Goal: Check status: Check status

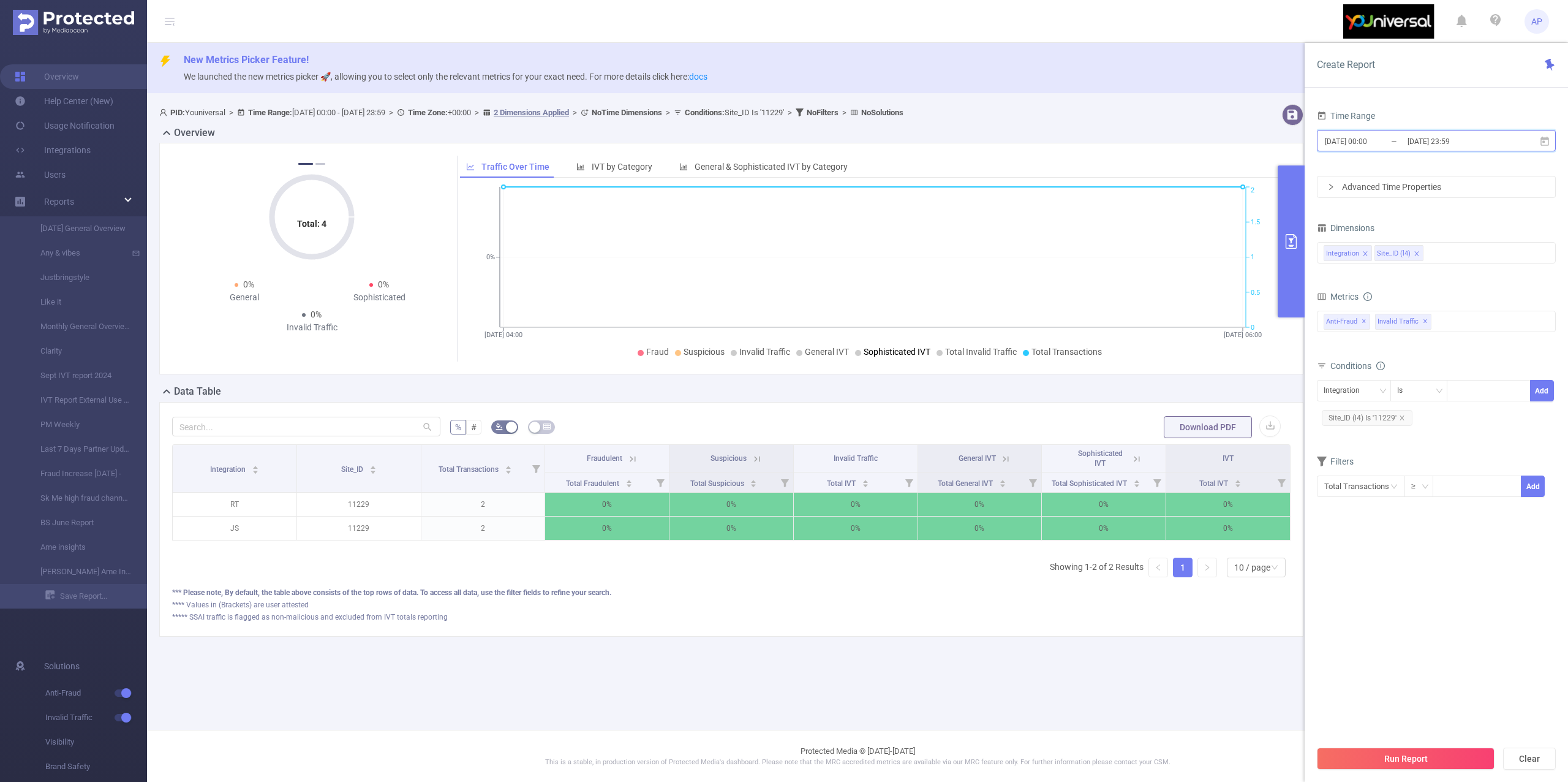
click at [1545, 140] on icon at bounding box center [1544, 141] width 11 height 11
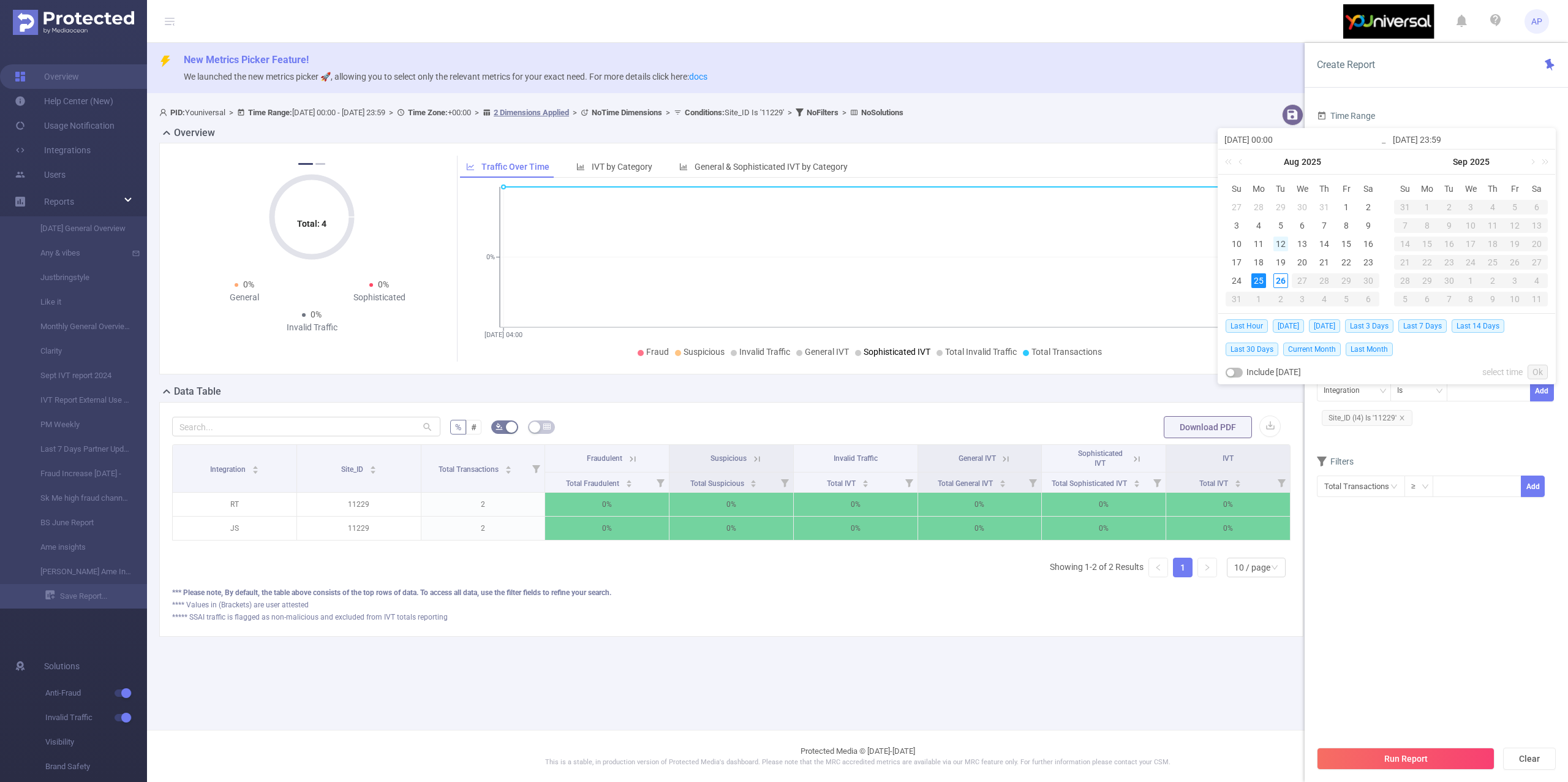
click at [1282, 238] on div "12" at bounding box center [1281, 244] width 15 height 15
click at [1537, 372] on link "Ok" at bounding box center [1538, 372] width 21 height 15
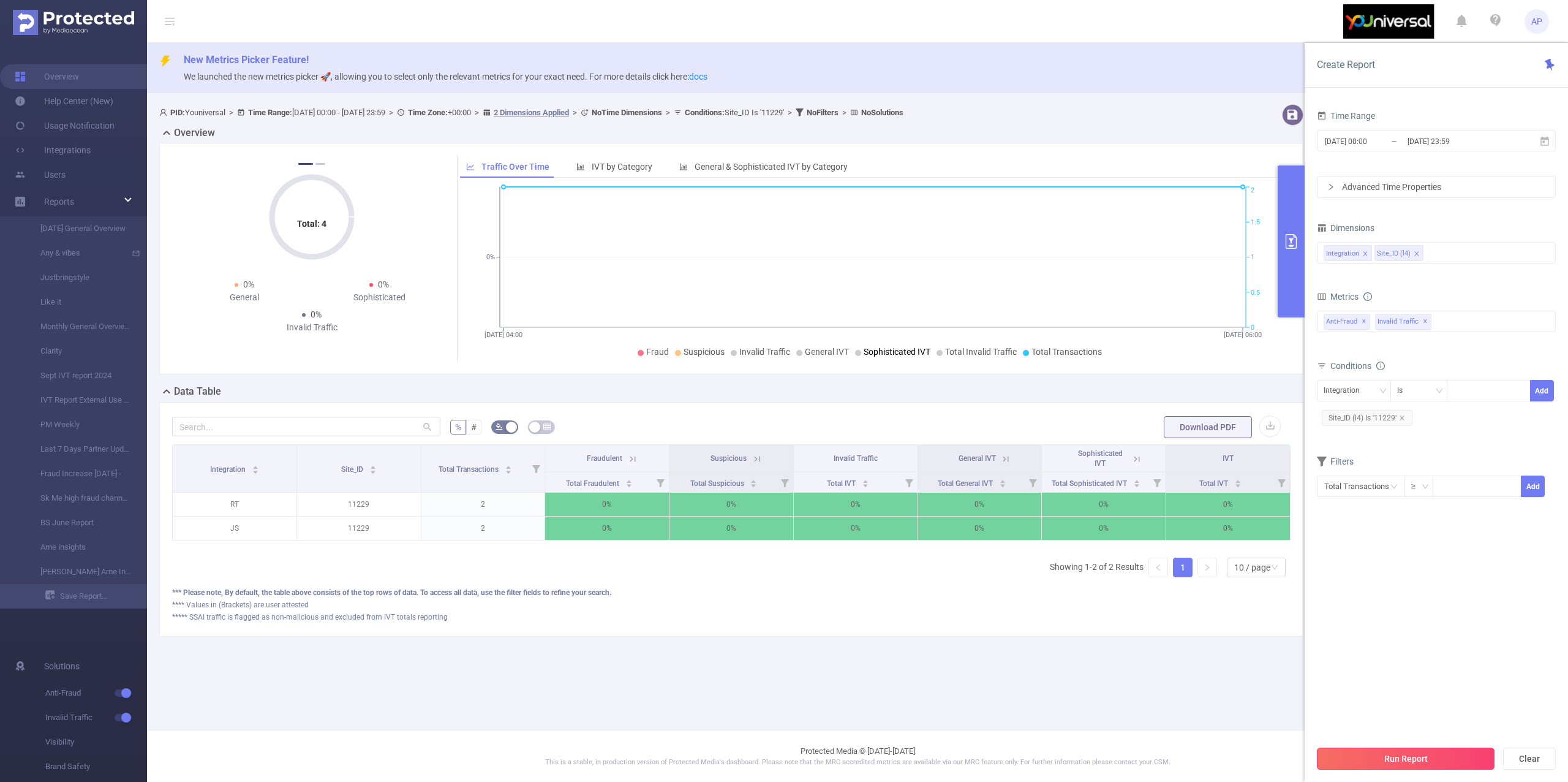
click at [1367, 764] on button "Run Report" at bounding box center [1406, 758] width 178 height 22
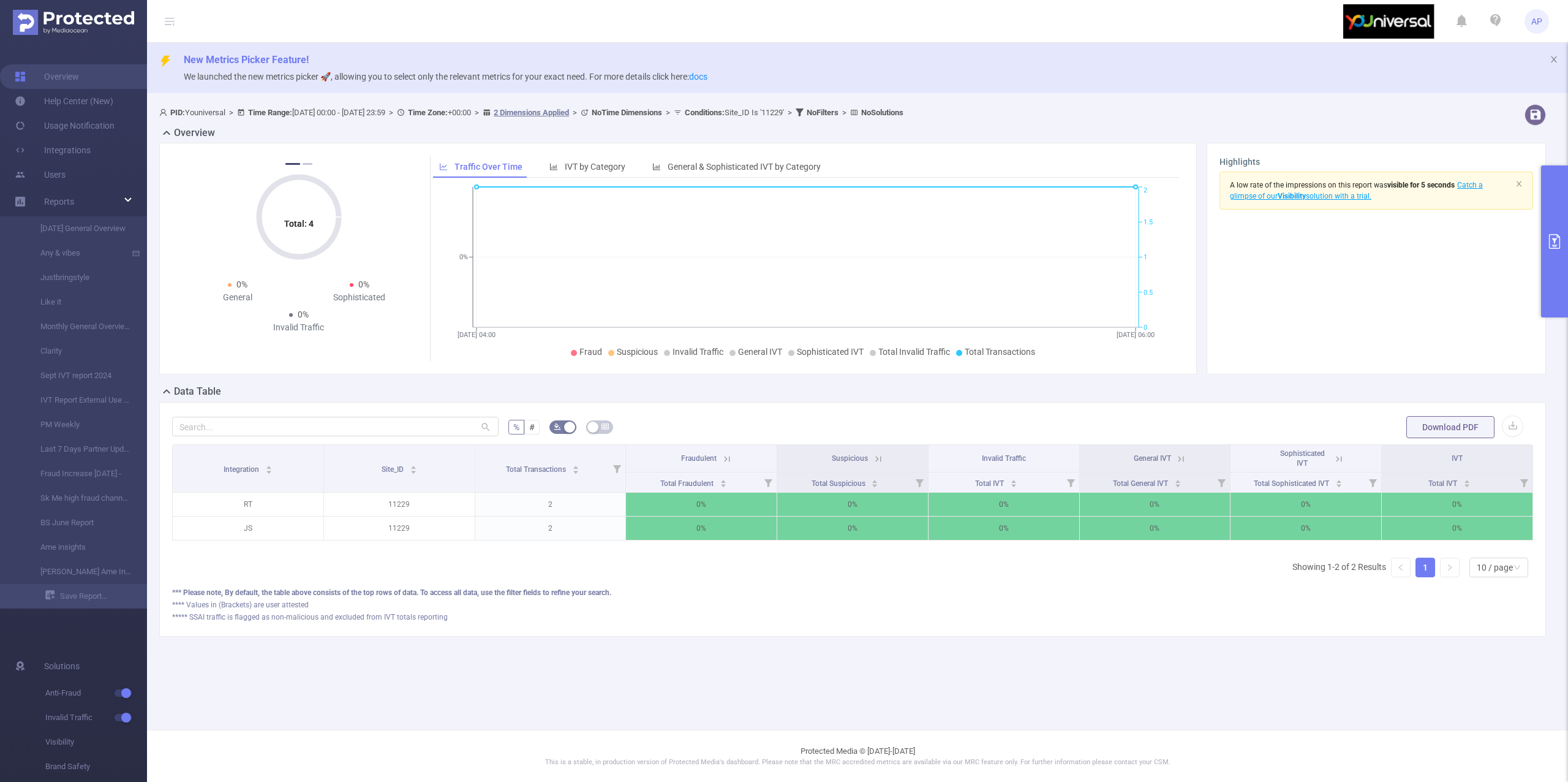
click at [1559, 191] on button "primary" at bounding box center [1554, 241] width 27 height 152
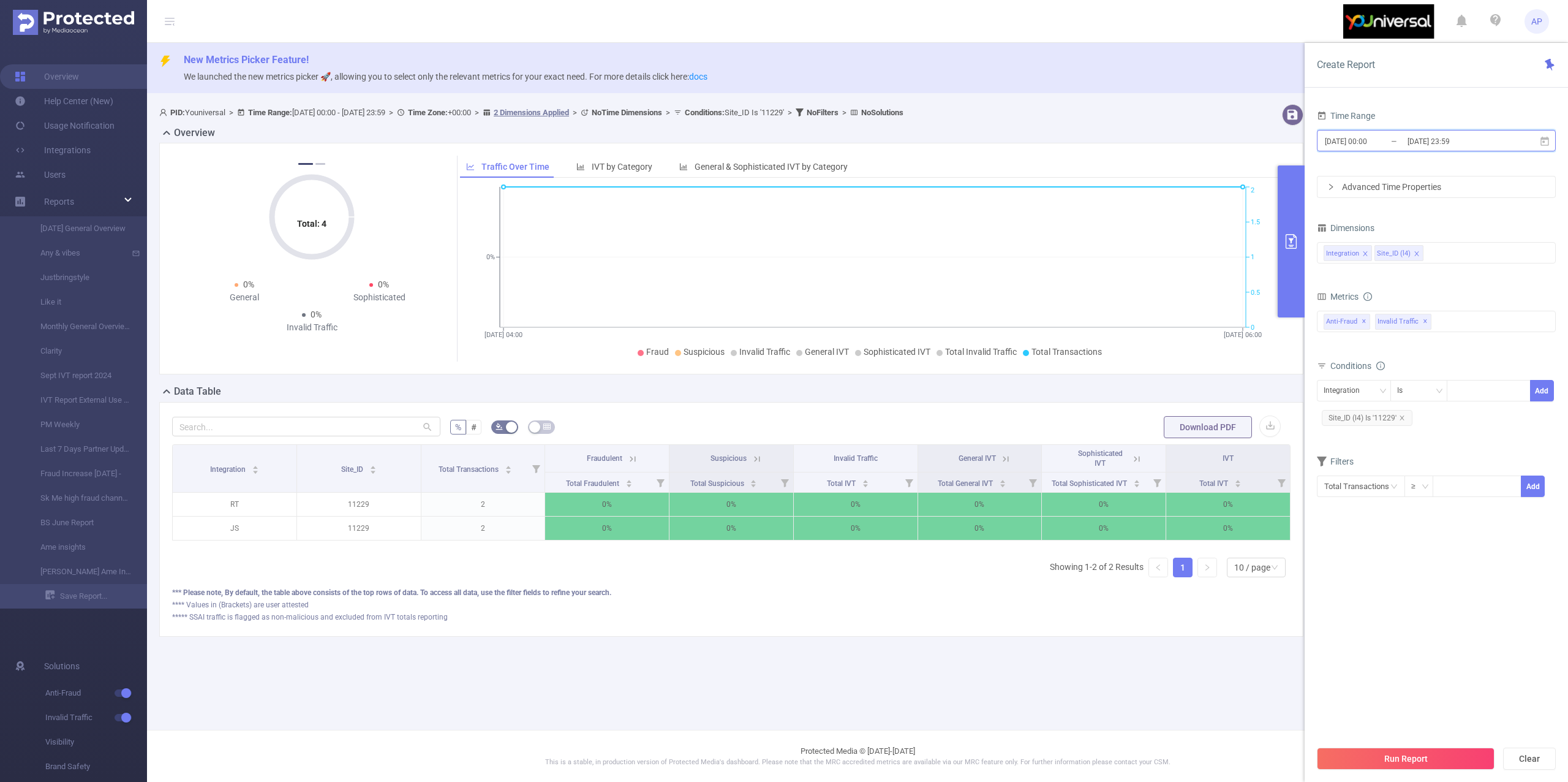
click at [1535, 138] on span "[DATE] 00:00 _ [DATE] 23:59" at bounding box center [1436, 141] width 239 height 21
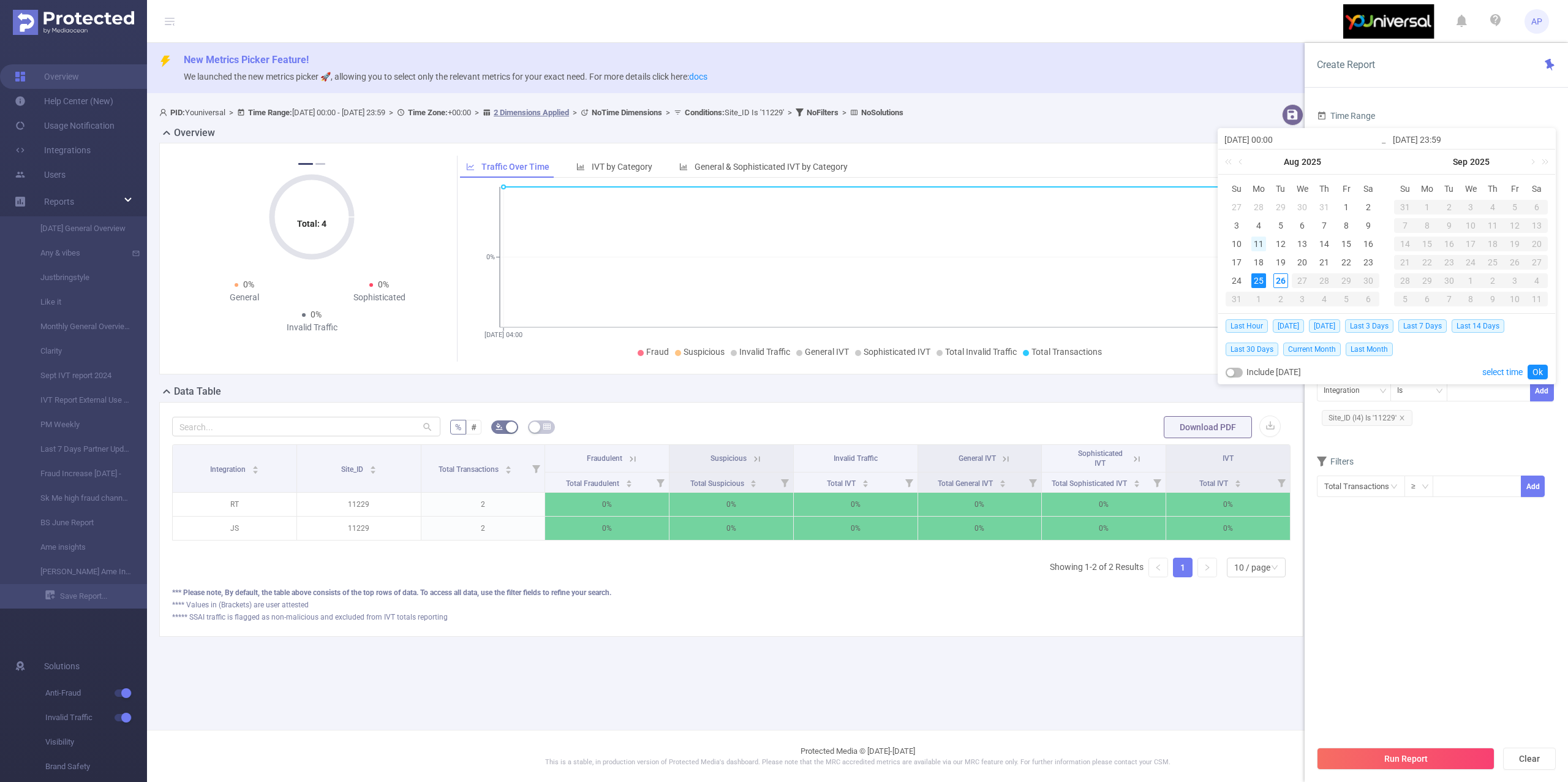
click at [1258, 236] on div "11" at bounding box center [1258, 244] width 15 height 15
click at [1281, 278] on div "26" at bounding box center [1281, 281] width 15 height 15
type input "[DATE] 00:00"
type input "[DATE] 23:59"
type input "[DATE] 00:00"
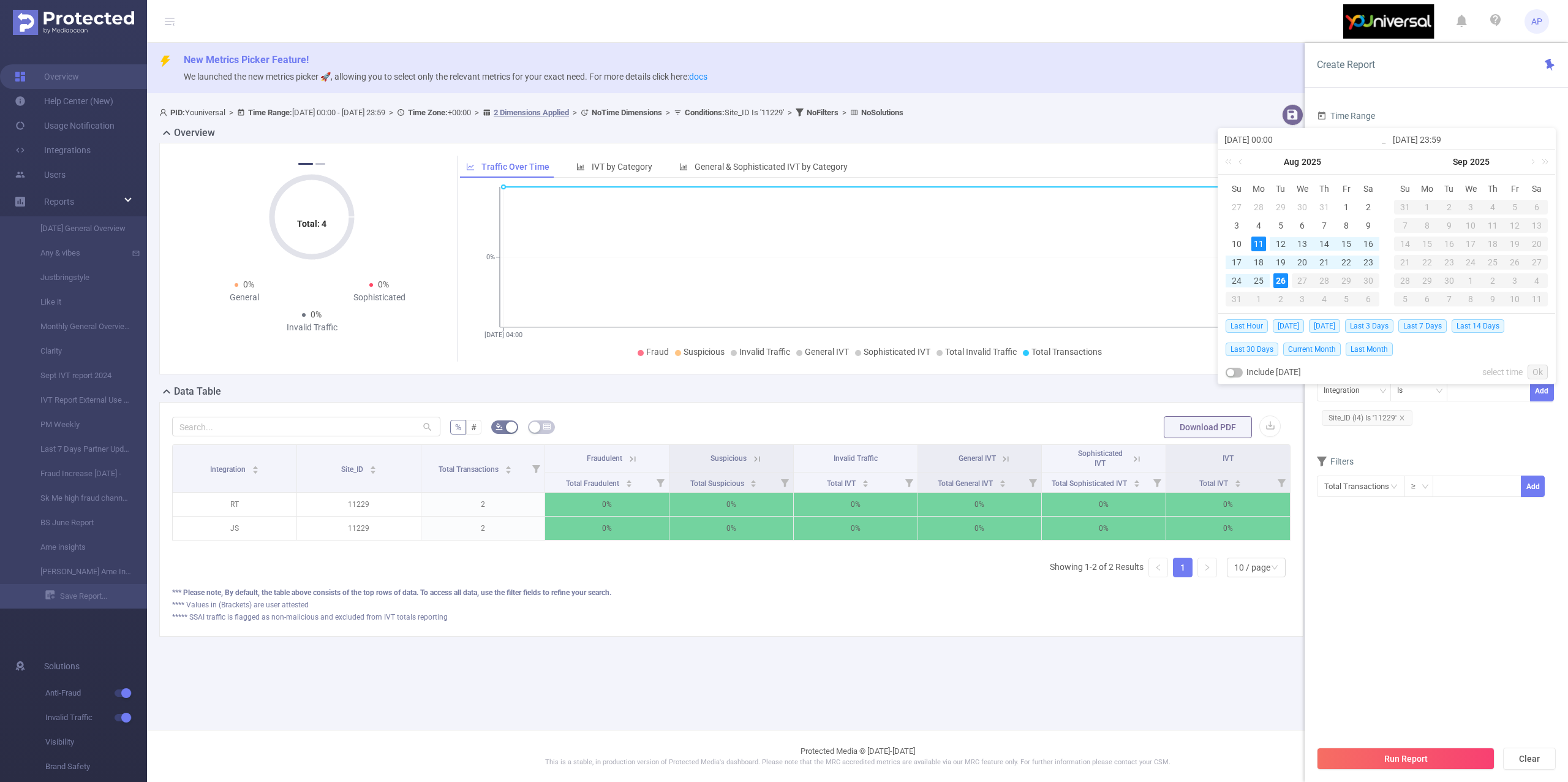
type input "[DATE] 23:59"
click at [1532, 373] on link "Ok" at bounding box center [1538, 372] width 21 height 15
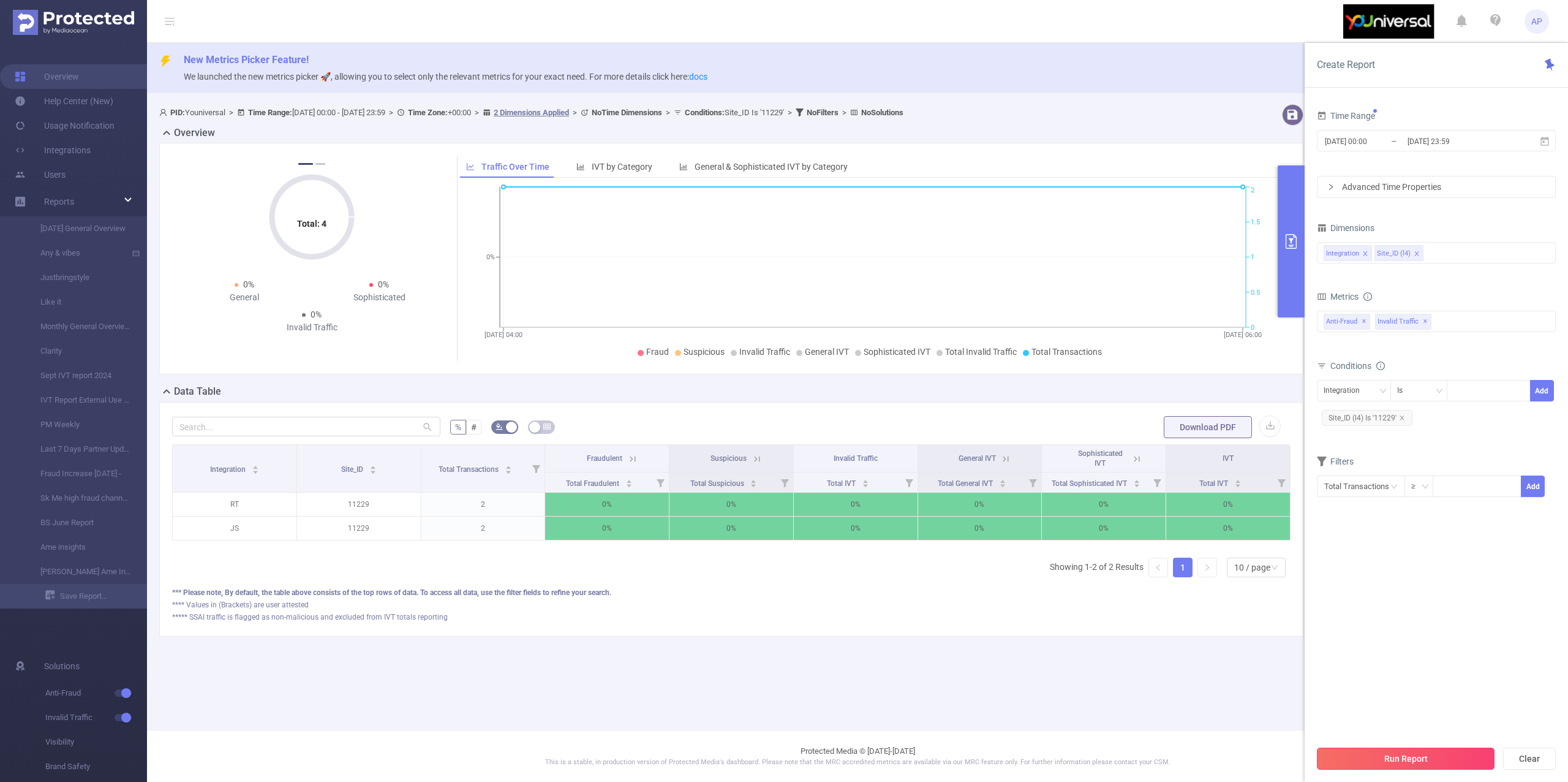
click at [1375, 760] on button "Run Report" at bounding box center [1406, 758] width 178 height 22
